Goal: Task Accomplishment & Management: Use online tool/utility

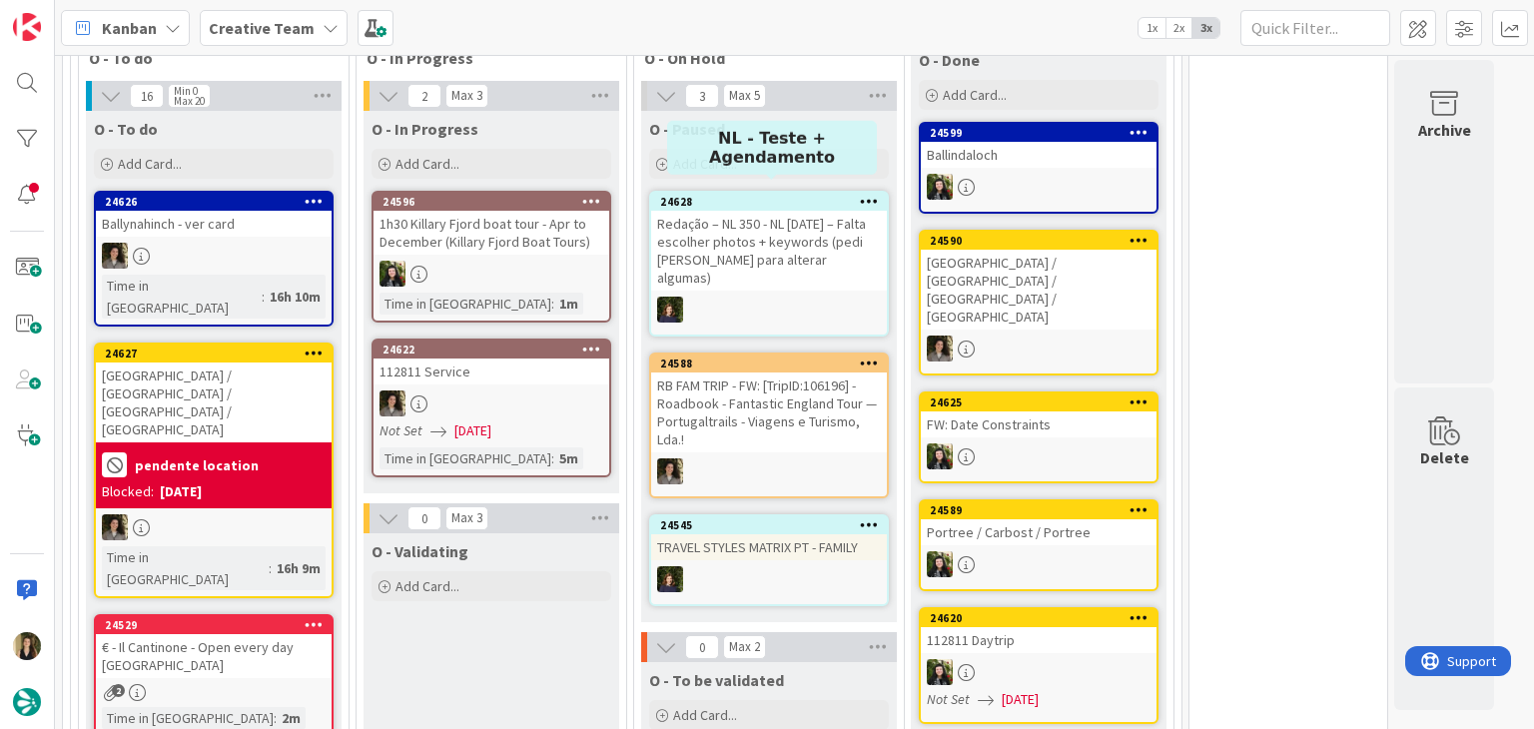
scroll to position [699, 0]
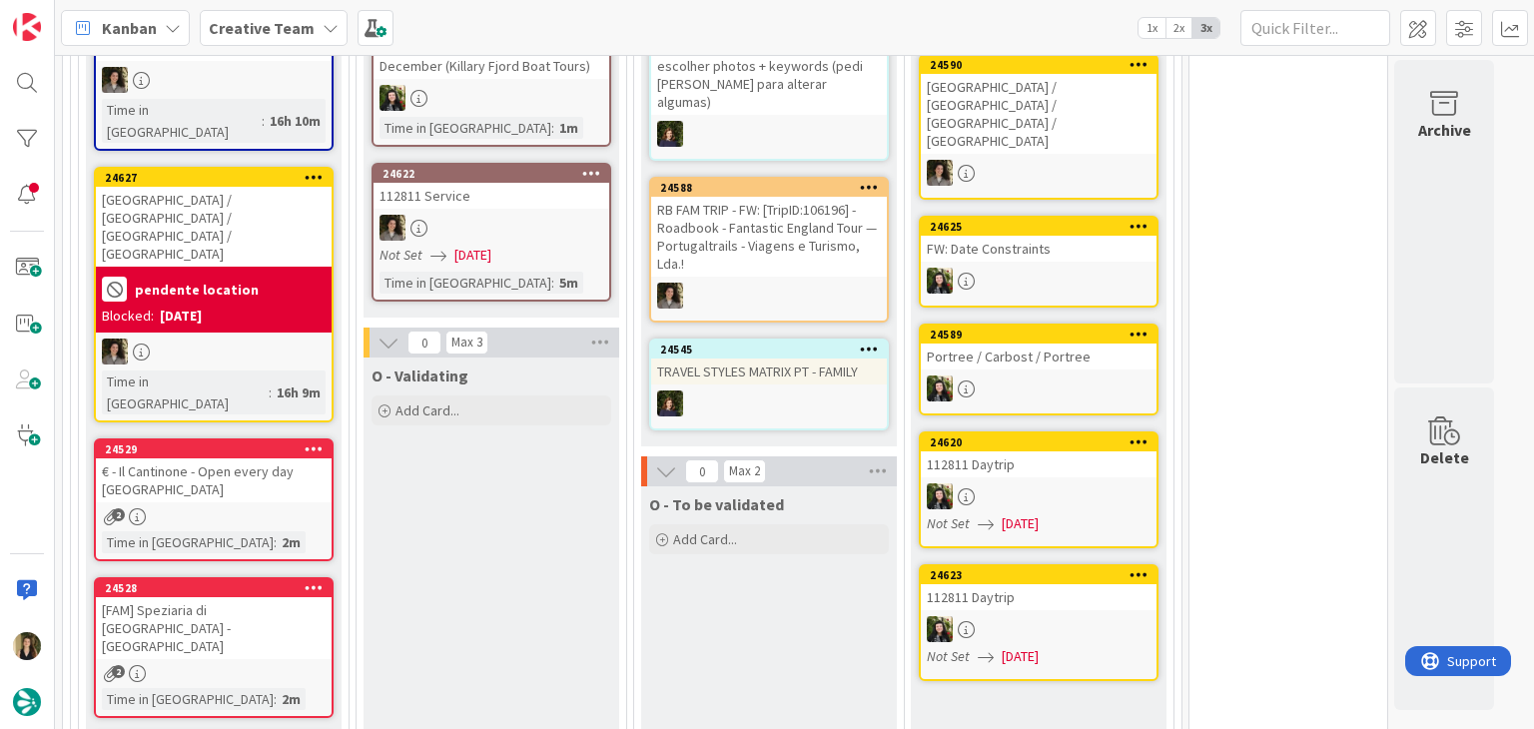
scroll to position [799, 0]
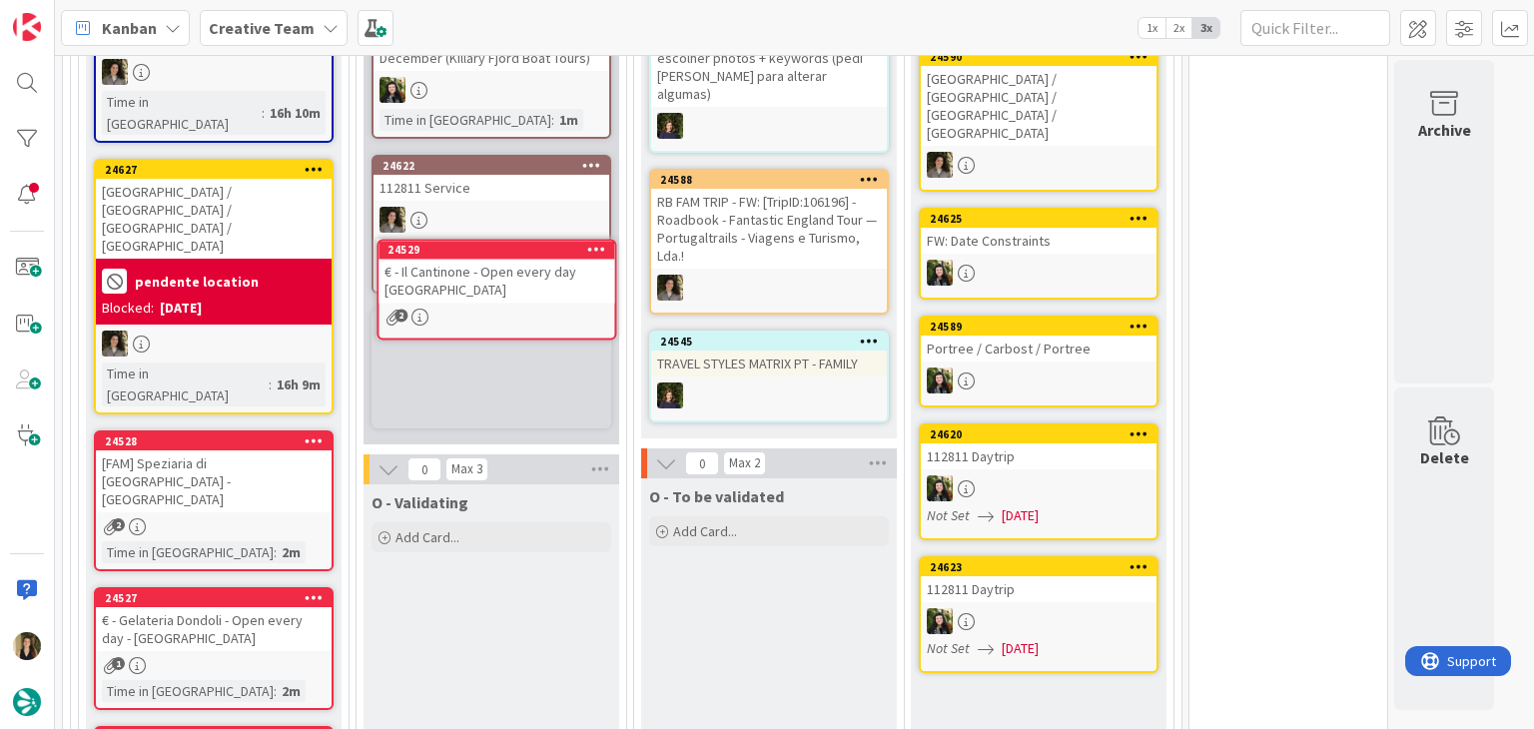
scroll to position [771, 0]
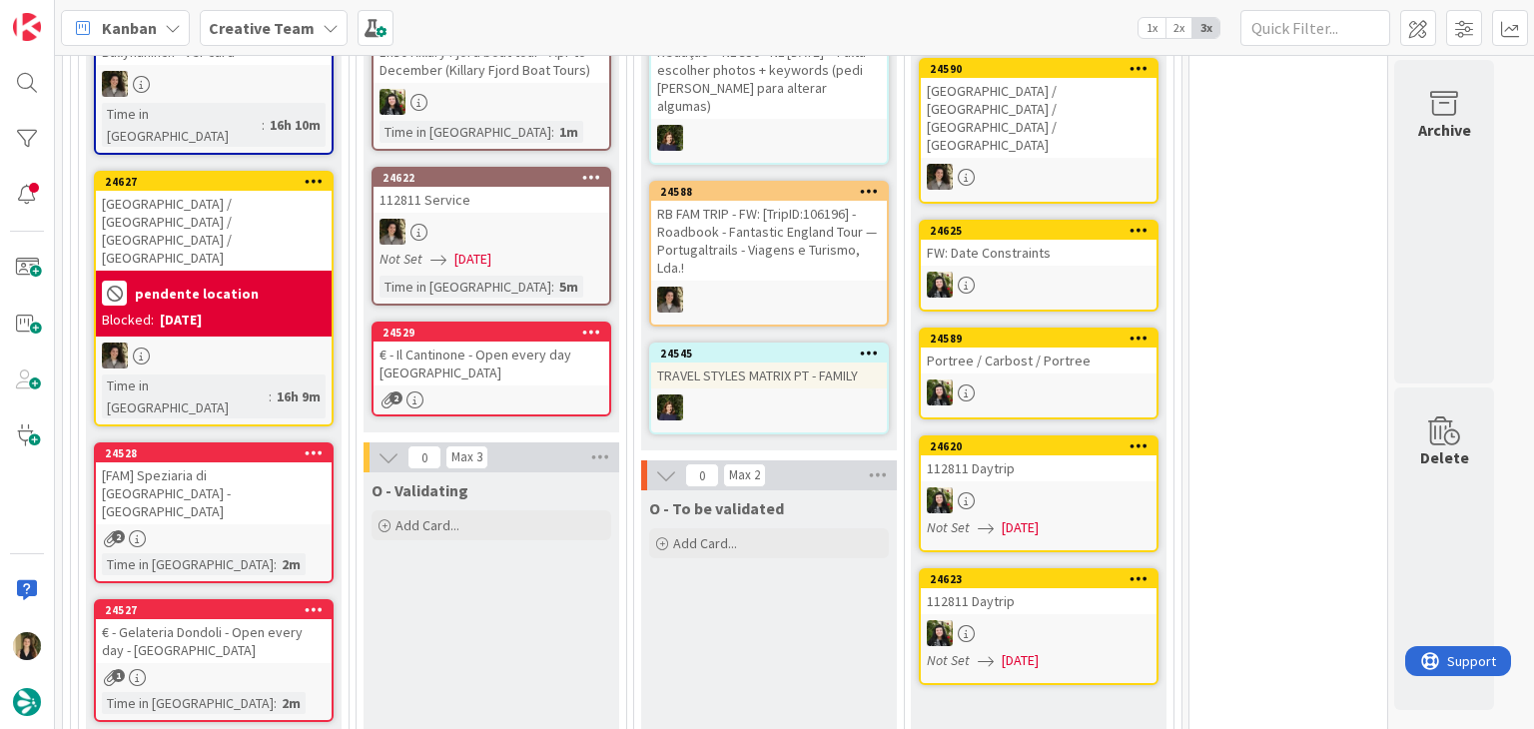
click at [559, 362] on div "€ - Il Cantinone - Open every day [GEOGRAPHIC_DATA]" at bounding box center [492, 364] width 236 height 44
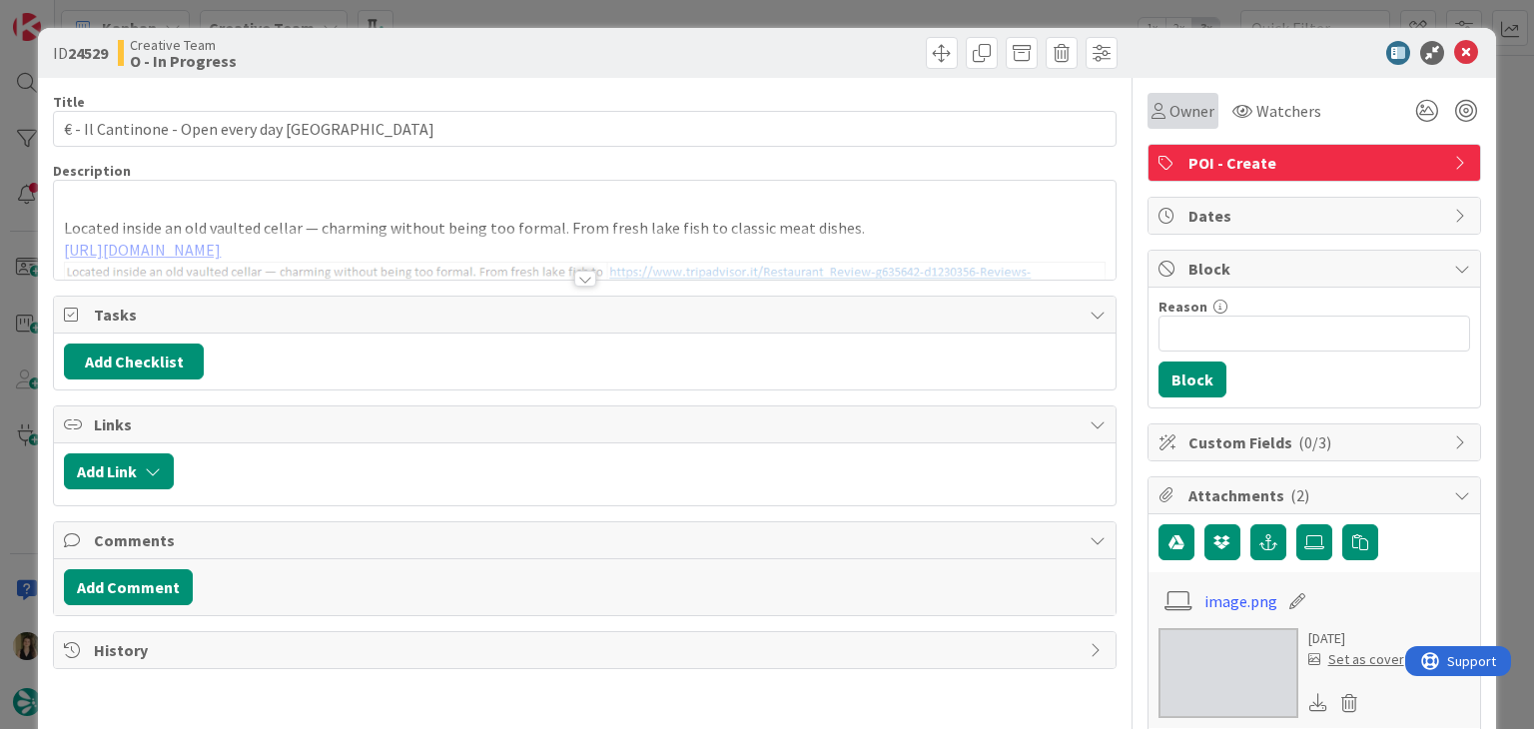
click at [1170, 108] on span "Owner" at bounding box center [1192, 111] width 45 height 24
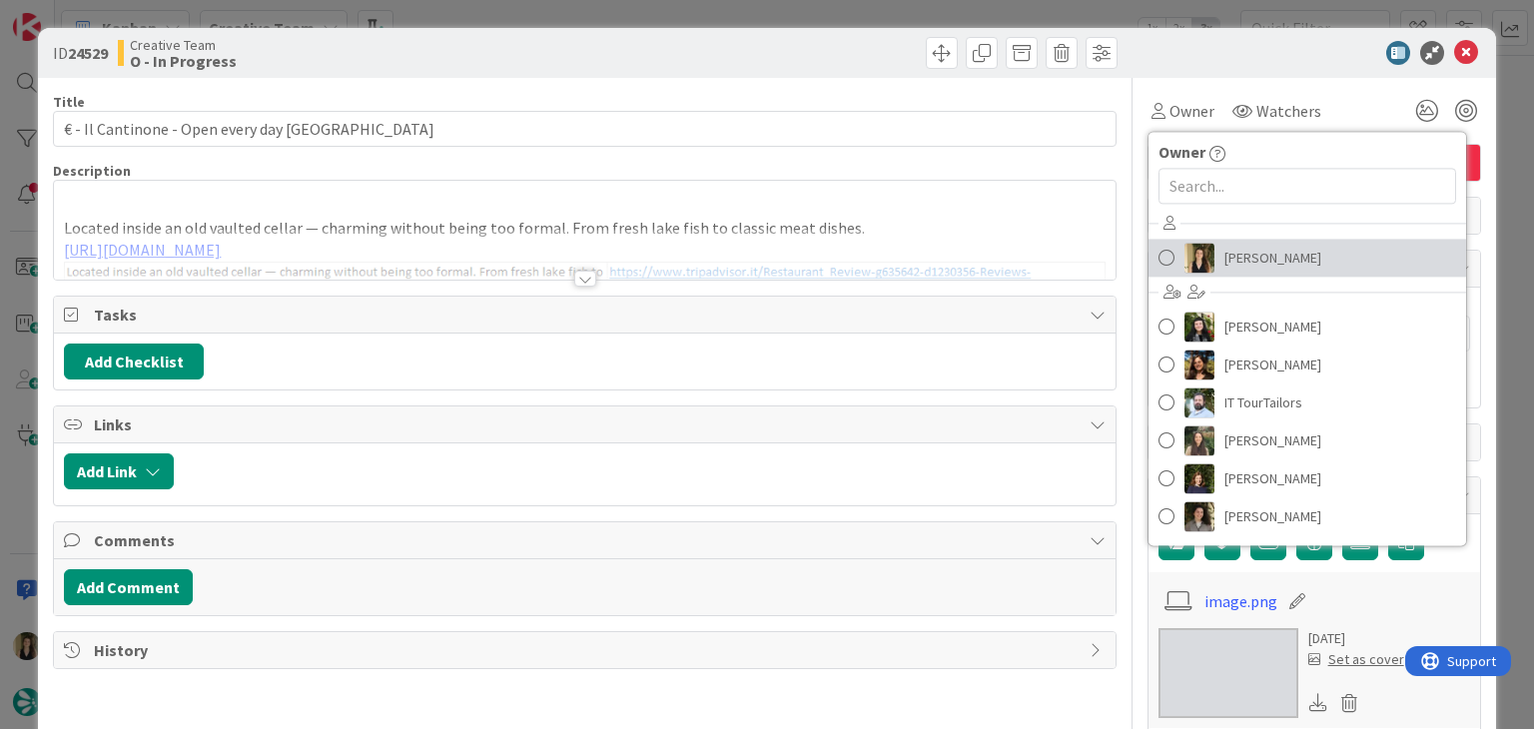
click at [1264, 265] on span "[PERSON_NAME]" at bounding box center [1273, 258] width 97 height 30
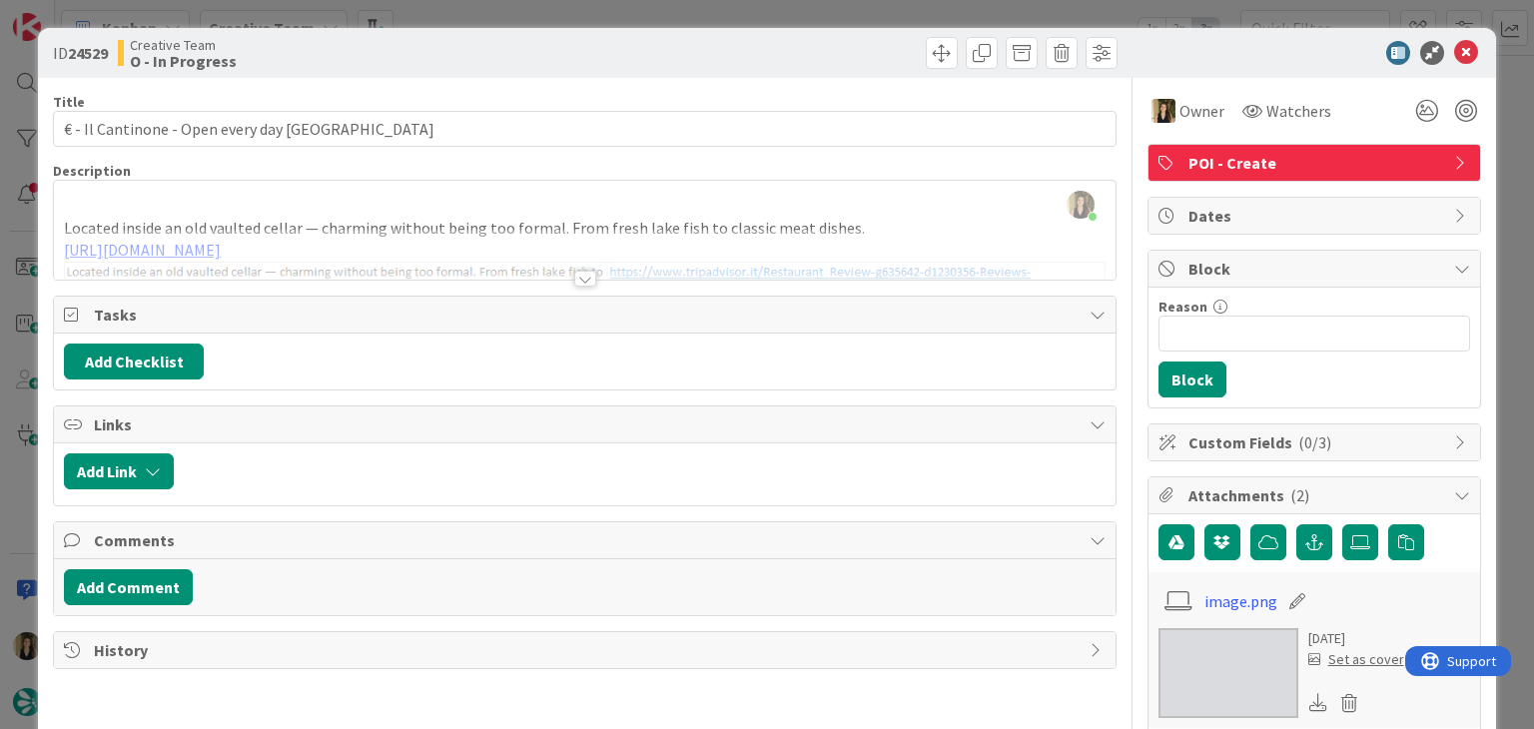
click at [574, 280] on div at bounding box center [585, 279] width 22 height 16
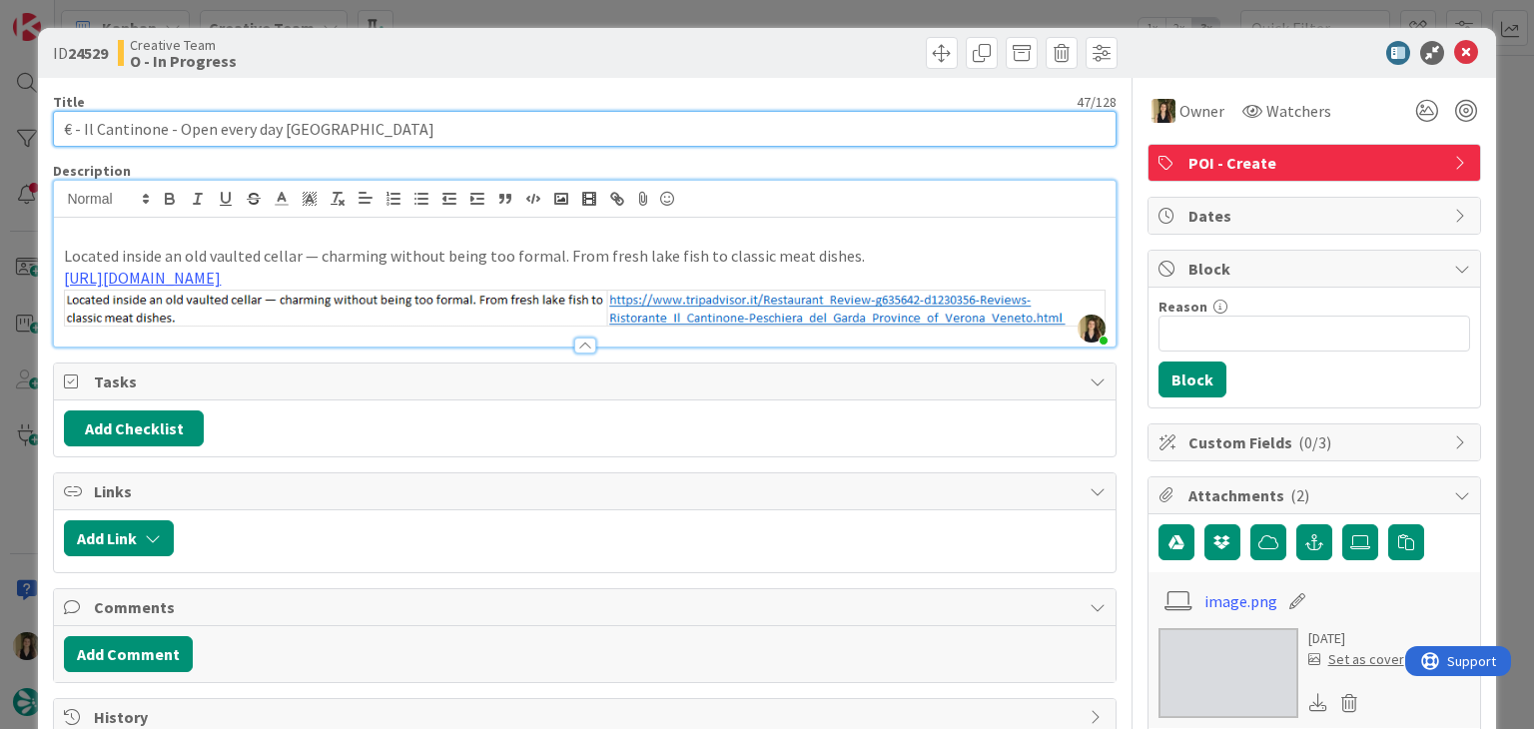
drag, startPoint x: 164, startPoint y: 127, endPoint x: 80, endPoint y: 131, distance: 84.0
click at [80, 131] on input "€ - Il Cantinone - Open every day [GEOGRAPHIC_DATA]" at bounding box center [584, 129] width 1063 height 36
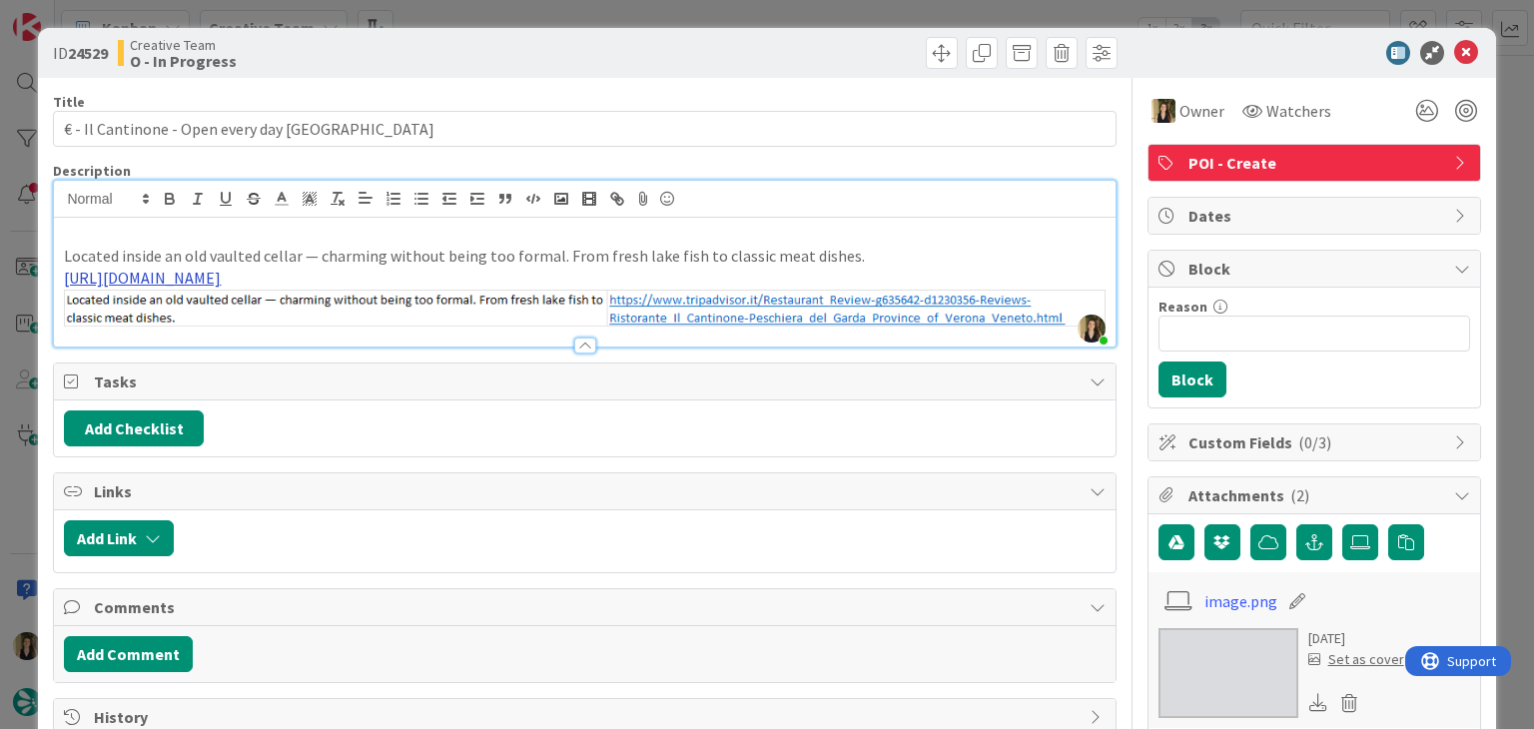
click at [221, 283] on link "[URL][DOMAIN_NAME]" at bounding box center [142, 278] width 157 height 20
click at [372, 332] on link "[URL][DOMAIN_NAME]" at bounding box center [348, 340] width 137 height 26
click at [344, 259] on p "Located inside an old vaulted cellar — charming without being too formal. From …" at bounding box center [584, 256] width 1041 height 23
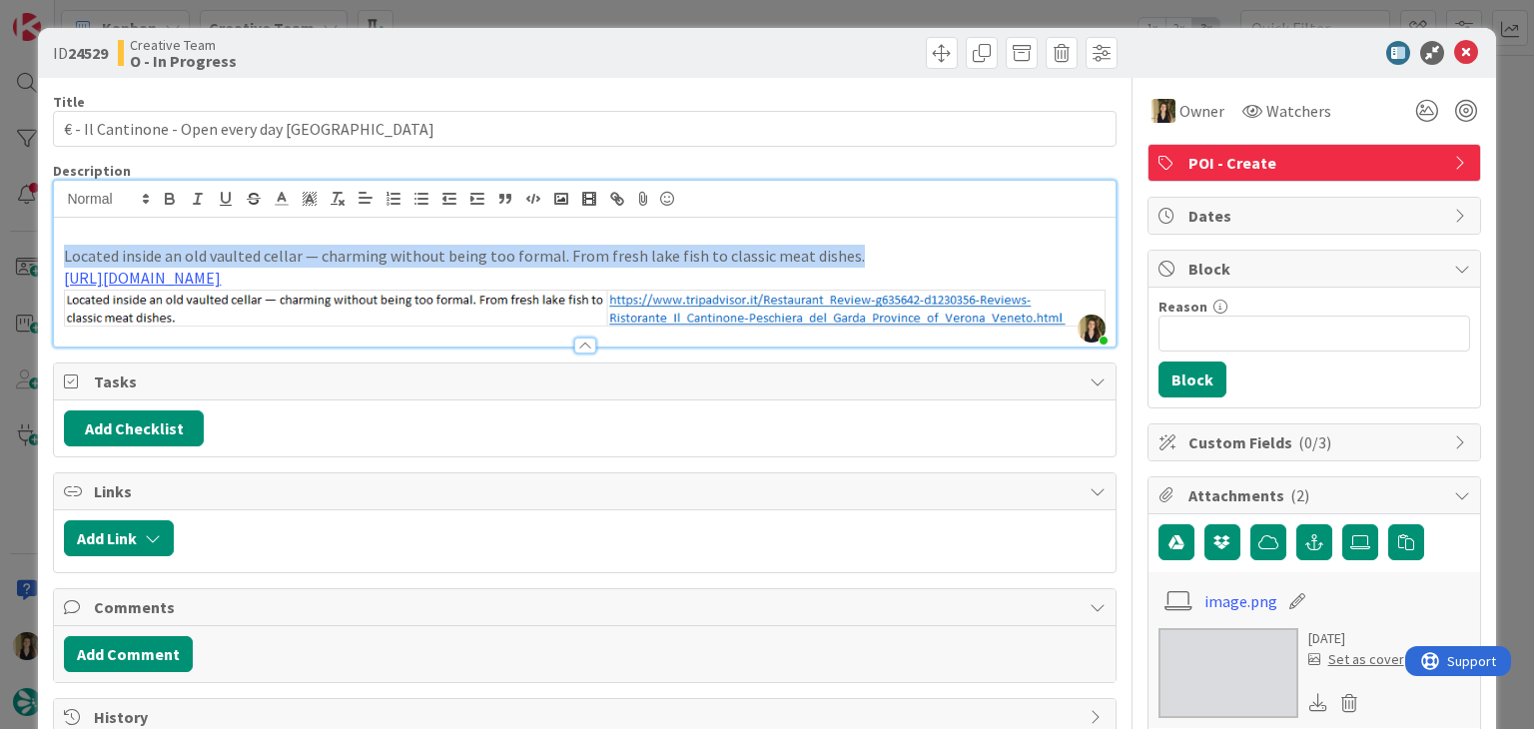
drag, startPoint x: 847, startPoint y: 251, endPoint x: 44, endPoint y: 249, distance: 803.2
click at [45, 250] on div "ID 24529 Creative Team O - In Progress Title 47 / 128 € - Il Cantinone - Open e…" at bounding box center [767, 697] width 1458 height 1339
copy p "Located inside an old vaulted cellar — charming without being too formal. From …"
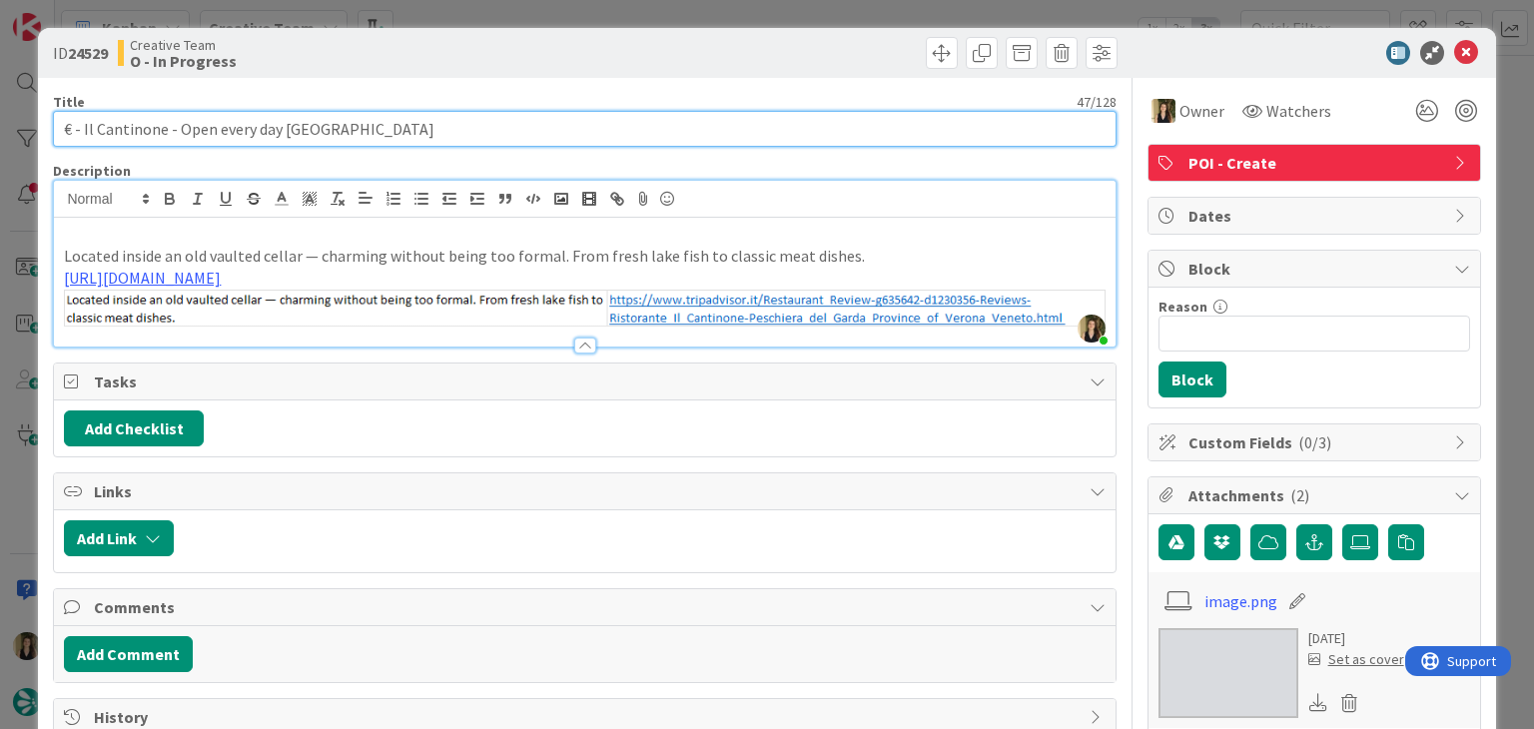
drag, startPoint x: 156, startPoint y: 125, endPoint x: 124, endPoint y: 123, distance: 32.0
click at [84, 129] on input "€ - Il Cantinone - Open every day [GEOGRAPHIC_DATA]" at bounding box center [584, 129] width 1063 height 36
drag, startPoint x: 278, startPoint y: 127, endPoint x: 48, endPoint y: 135, distance: 229.9
click at [48, 135] on div "ID 24529 Creative Team O - In Progress Title 47 / 128 € - Il Cantinone - Open e…" at bounding box center [767, 697] width 1458 height 1339
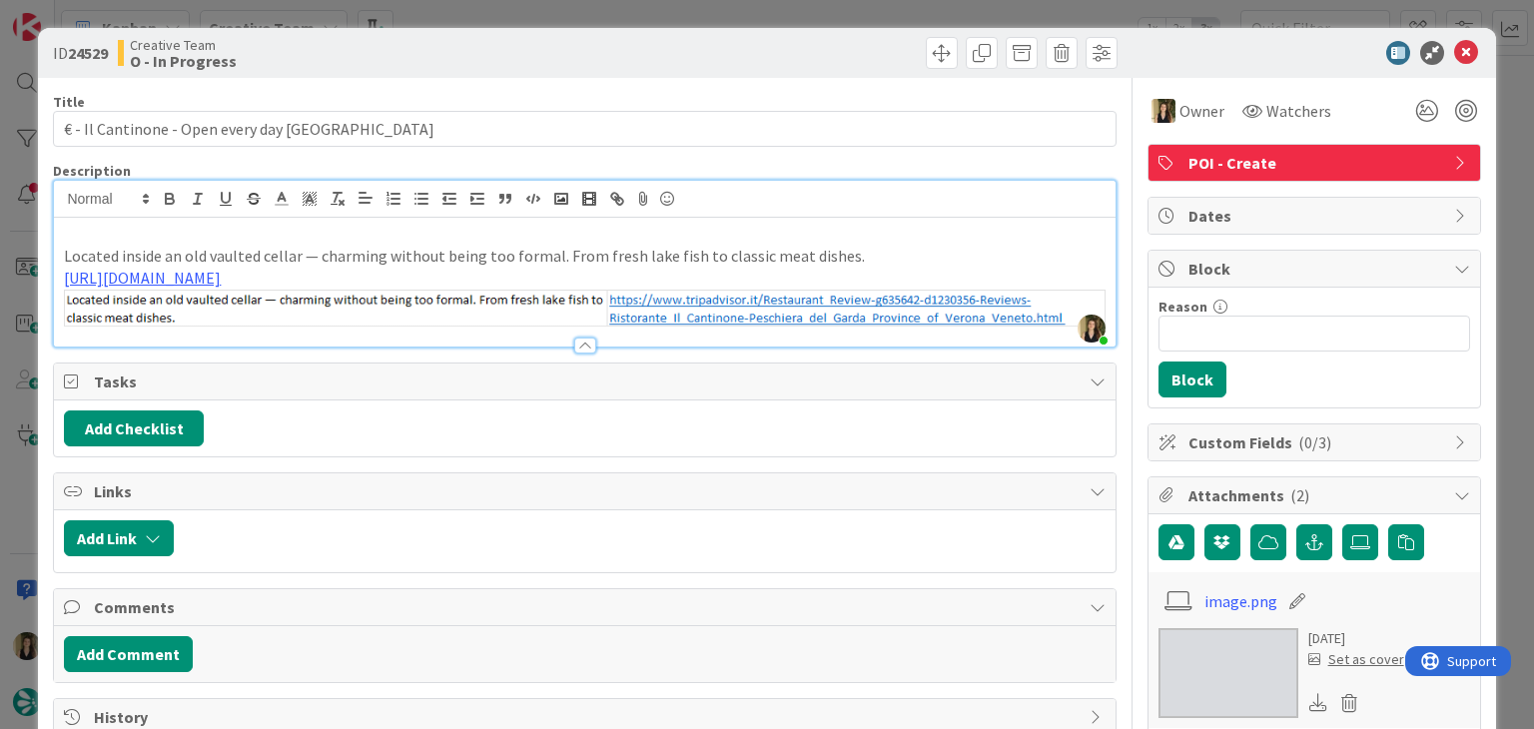
drag, startPoint x: 555, startPoint y: 35, endPoint x: 552, endPoint y: 17, distance: 18.2
click at [556, 35] on div "ID 24529 Creative Team O - In Progress" at bounding box center [767, 53] width 1458 height 50
click at [555, 15] on div "ID 24529 Creative Team O - In Progress Title 47 / 128 € - Il Cantinone - Open e…" at bounding box center [767, 364] width 1534 height 729
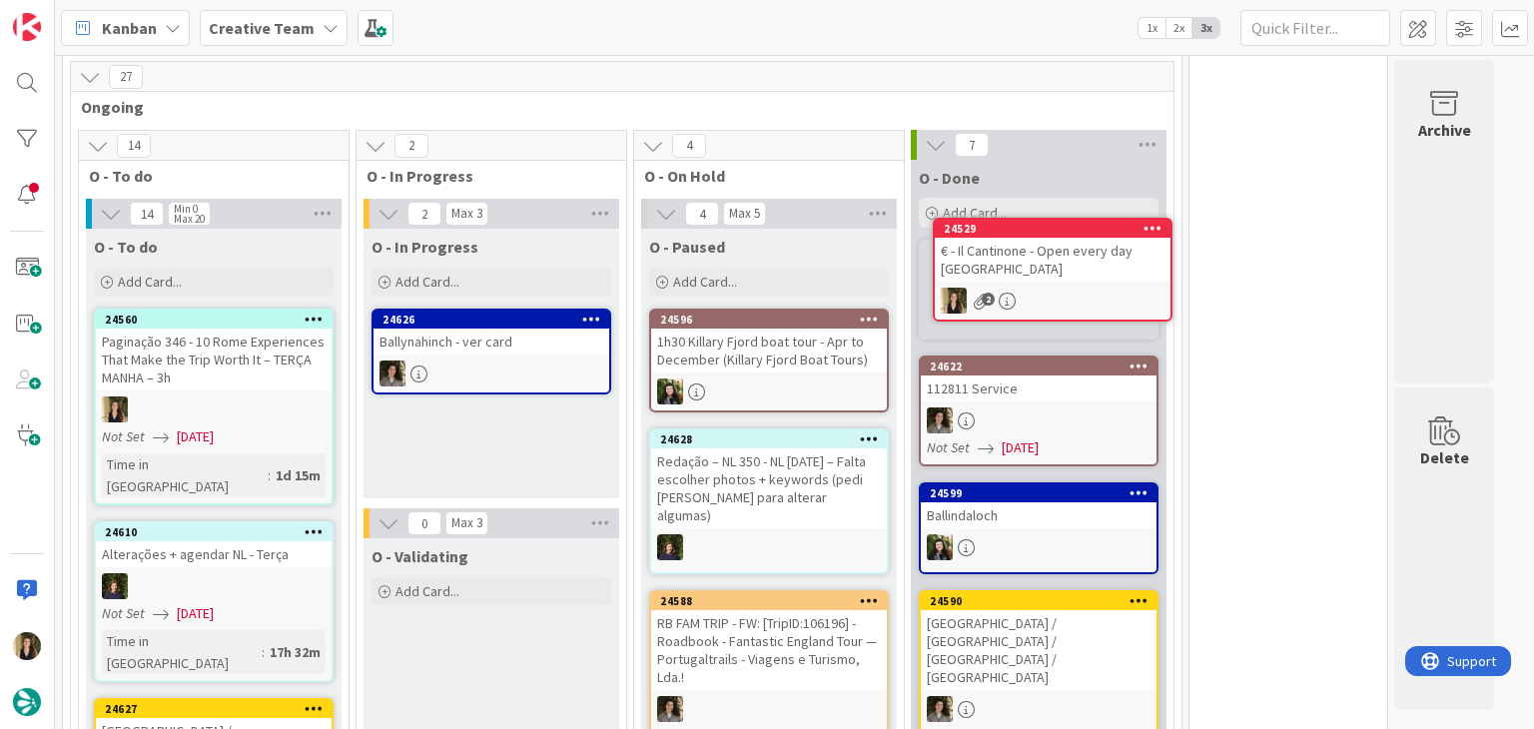
scroll to position [464, 0]
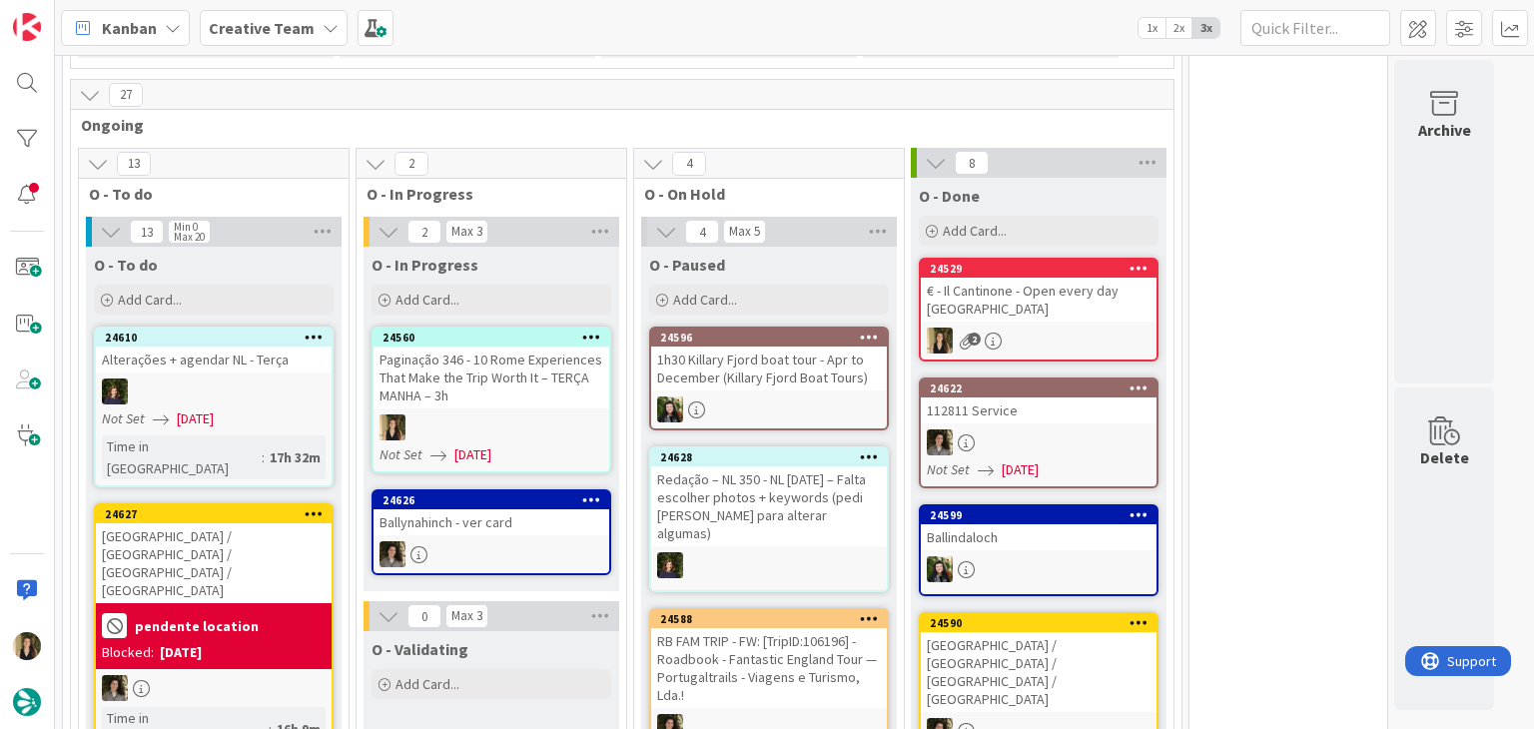
click at [538, 415] on div at bounding box center [492, 428] width 236 height 26
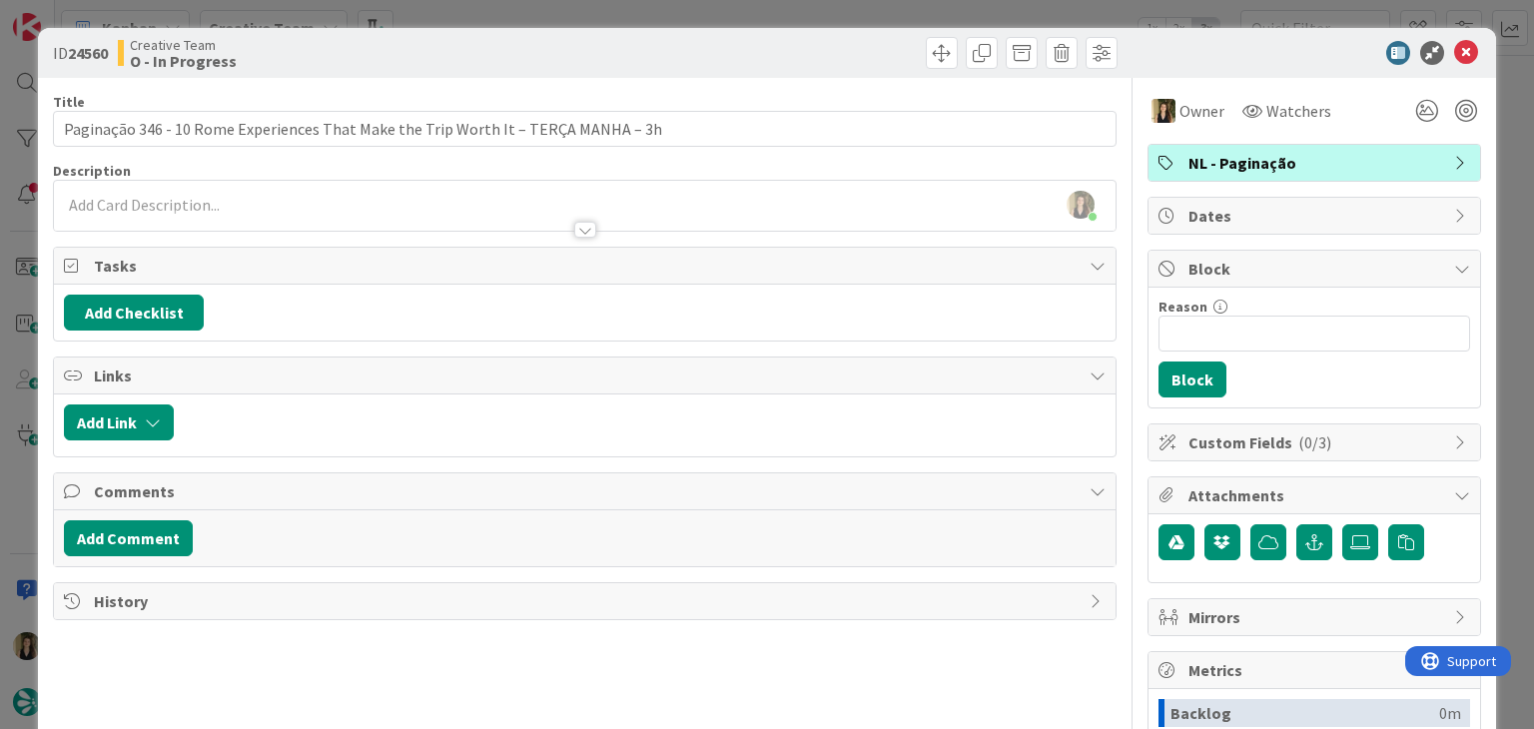
click at [582, 74] on div "ID 24560 Creative Team O - In Progress" at bounding box center [767, 53] width 1458 height 50
